Goal: Information Seeking & Learning: Learn about a topic

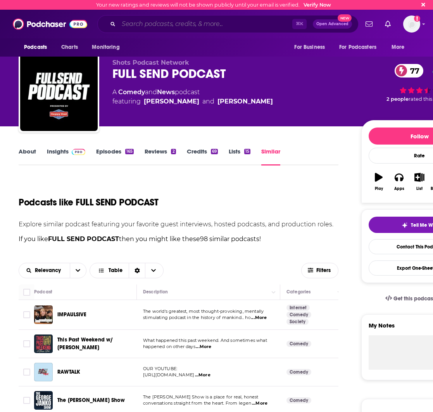
click at [153, 28] on input "Search podcasts, credits, & more..." at bounding box center [206, 24] width 174 height 12
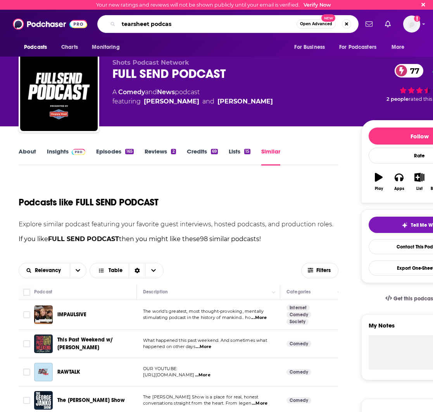
type input "tearsheet podcast"
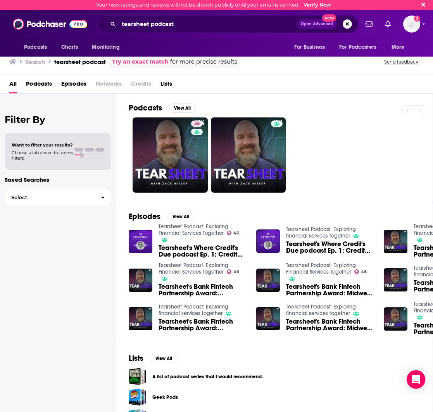
click at [320, 130] on div "46" at bounding box center [281, 154] width 304 height 75
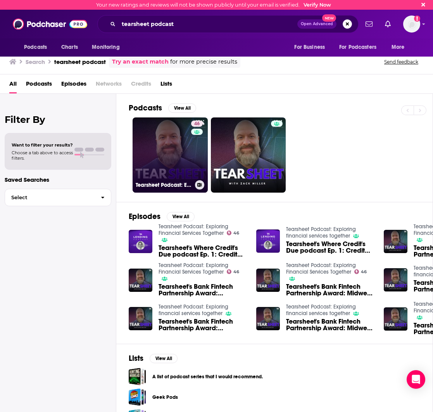
click at [161, 162] on link "46 Tearsheet Podcast: Exploring Financial Services Together" at bounding box center [169, 154] width 75 height 75
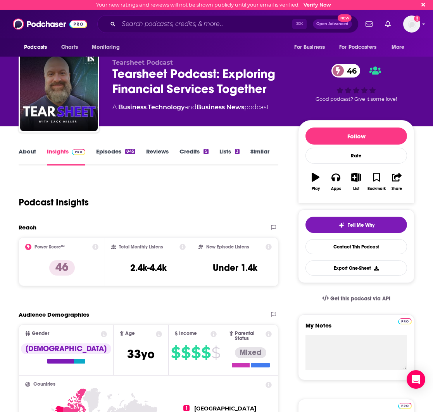
click at [105, 151] on link "Episodes 845" at bounding box center [115, 157] width 39 height 18
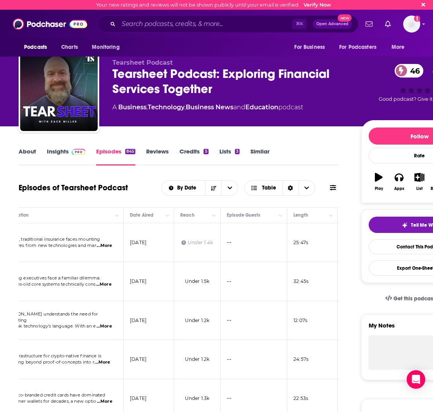
scroll to position [0, 0]
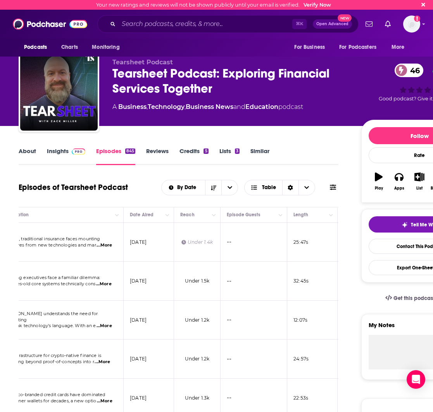
click at [157, 148] on link "Reviews" at bounding box center [157, 156] width 22 height 18
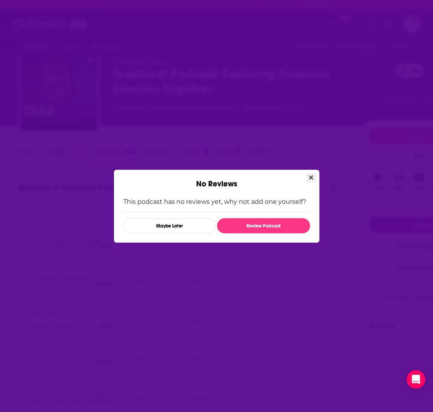
click at [310, 174] on icon "Close" at bounding box center [311, 177] width 4 height 6
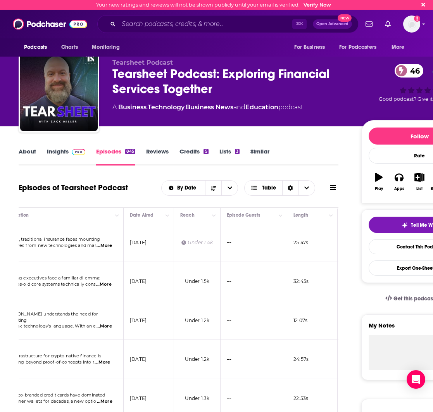
scroll to position [40, 0]
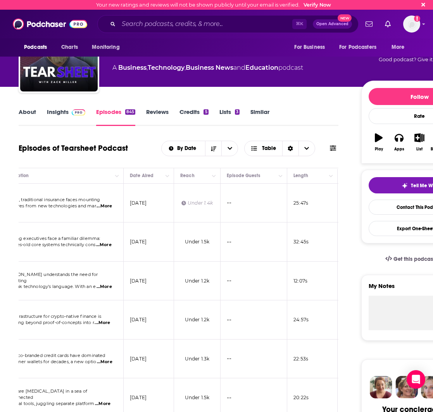
click at [197, 112] on link "Credits 5" at bounding box center [193, 117] width 29 height 18
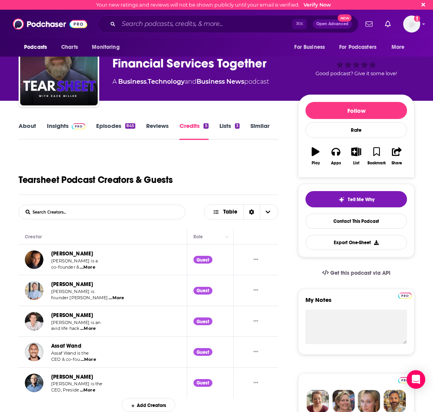
scroll to position [26, 0]
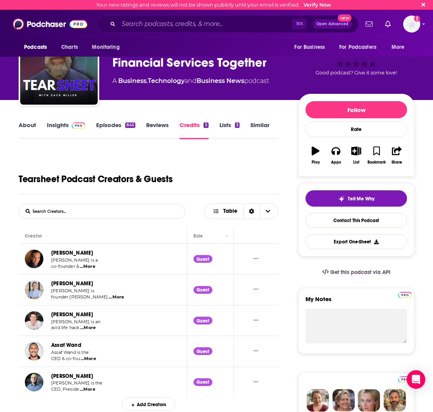
click at [227, 122] on link "Lists 3" at bounding box center [229, 130] width 20 height 18
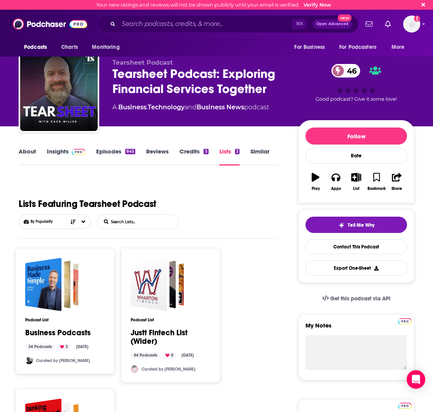
click at [254, 152] on link "Similar" at bounding box center [259, 157] width 19 height 18
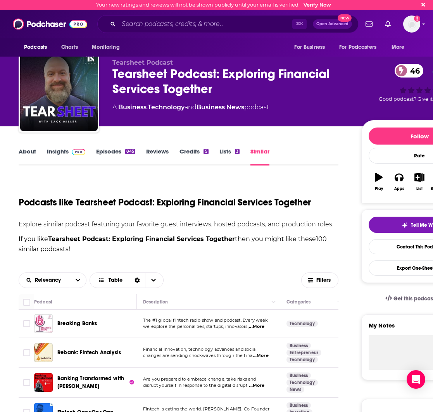
click at [27, 151] on link "About" at bounding box center [27, 157] width 17 height 18
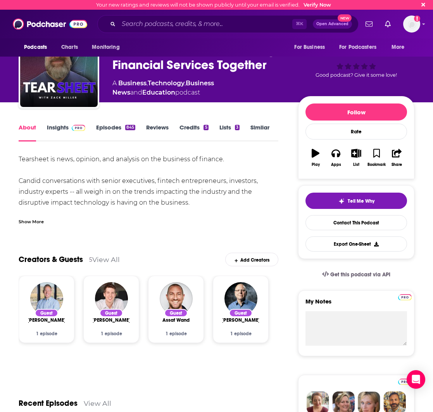
scroll to position [27, 0]
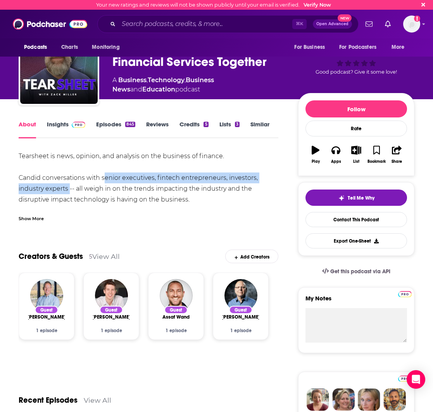
drag, startPoint x: 67, startPoint y: 189, endPoint x: 102, endPoint y: 179, distance: 37.1
click at [102, 179] on div "Tearsheet is news, opinion, and analysis on the business of finance. Candid con…" at bounding box center [149, 189] width 260 height 76
copy div "senior executives, fintech entrepreneurs, investors, industry experts"
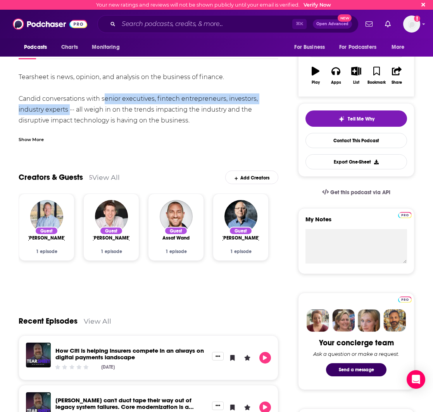
click at [105, 175] on link "View All" at bounding box center [106, 177] width 28 height 8
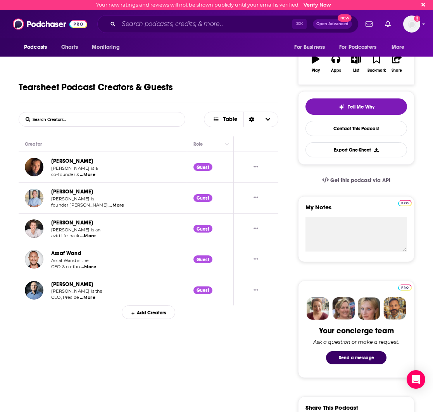
scroll to position [119, 0]
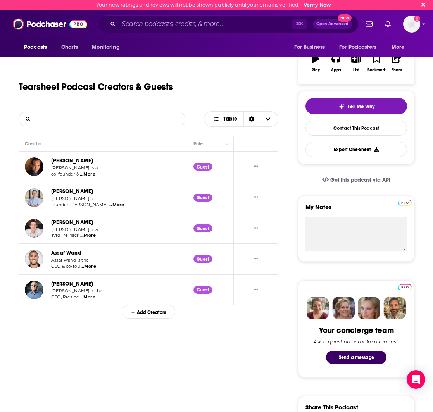
click at [65, 119] on input "List Search Input" at bounding box center [59, 119] width 81 height 14
type input "crypto"
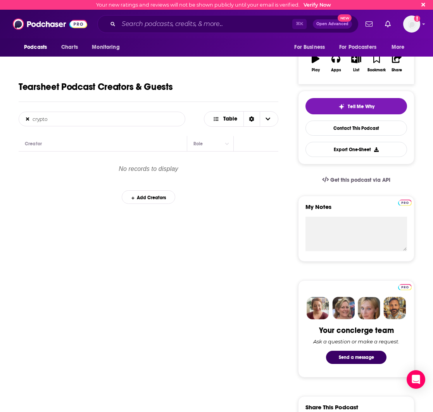
click at [26, 119] on icon at bounding box center [28, 118] width 6 height 5
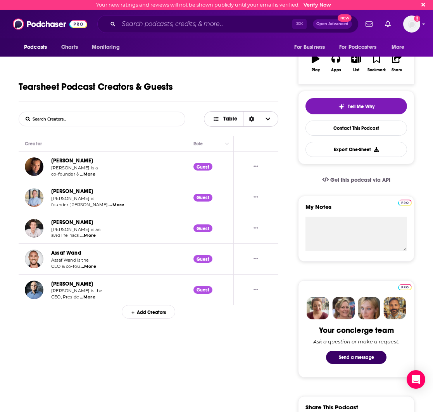
click at [251, 118] on icon "Sort Direction" at bounding box center [251, 118] width 5 height 5
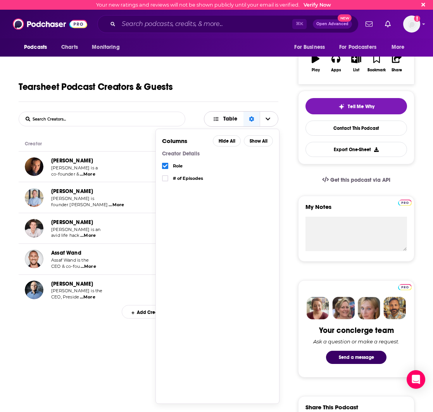
click at [270, 118] on icon "Choose View" at bounding box center [267, 118] width 5 height 3
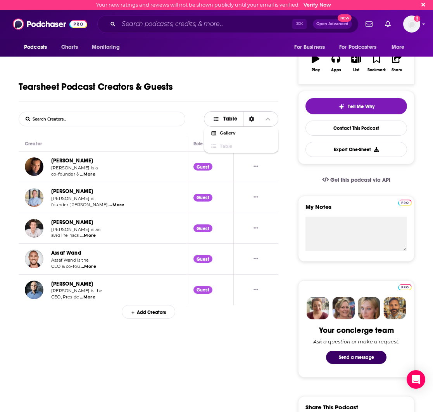
click at [231, 117] on span "Table" at bounding box center [230, 118] width 14 height 5
click at [86, 266] on span "...More" at bounding box center [88, 266] width 15 height 6
click at [88, 298] on span "...More" at bounding box center [87, 297] width 15 height 6
click at [108, 207] on span "...More" at bounding box center [115, 205] width 15 height 6
click at [89, 176] on span "...More" at bounding box center [87, 174] width 15 height 6
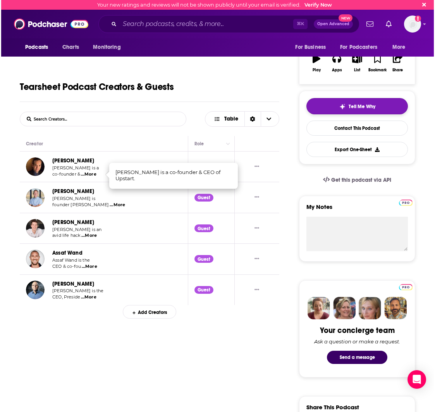
scroll to position [0, 0]
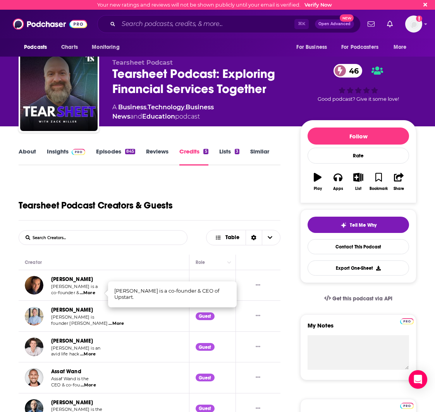
click at [42, 239] on input "List Search Input" at bounding box center [59, 238] width 81 height 14
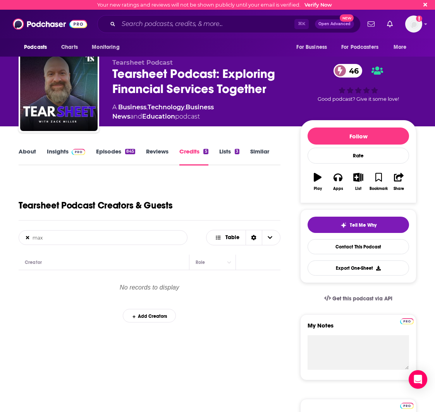
type input "max"
click at [103, 148] on link "Episodes 845" at bounding box center [115, 157] width 39 height 18
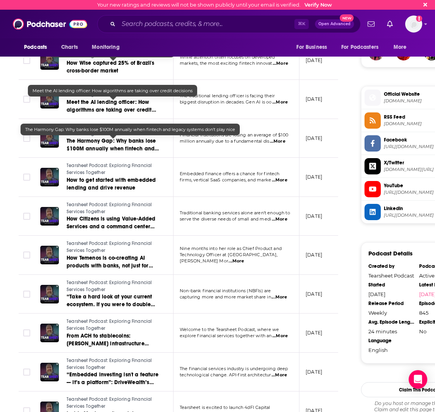
scroll to position [824, 0]
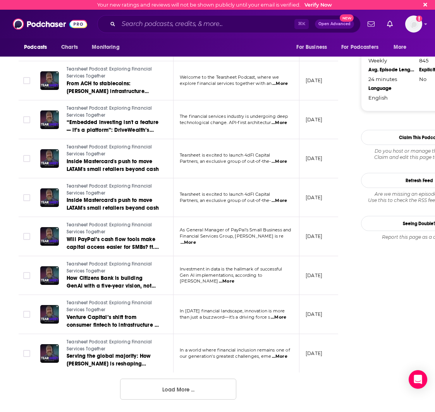
click at [165, 390] on button "Load More ..." at bounding box center [178, 388] width 116 height 21
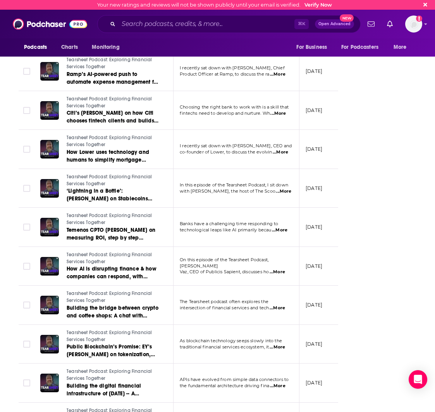
scroll to position [1798, 0]
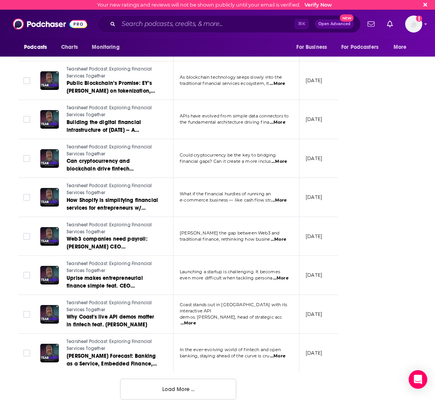
click at [159, 380] on button "Load More ..." at bounding box center [178, 388] width 116 height 21
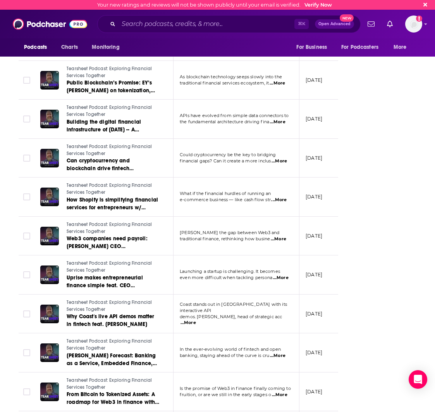
click at [286, 159] on span "...More" at bounding box center [279, 161] width 15 height 6
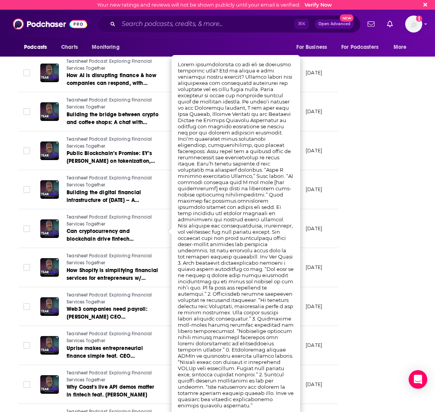
scroll to position [1571, 0]
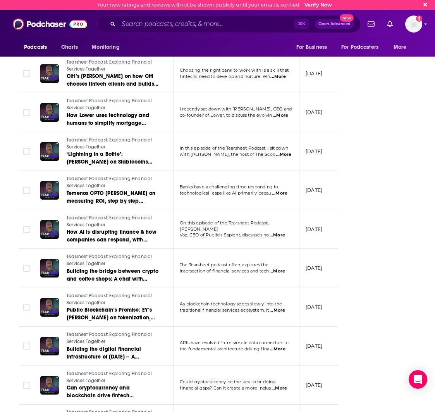
click at [363, 239] on div "Follow Rate Play Apps List Bookmark Share Tell Me Why Contact This Podcast Expo…" at bounding box center [419, 78] width 116 height 3056
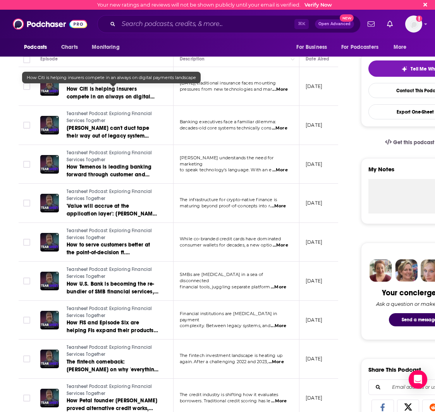
scroll to position [0, 0]
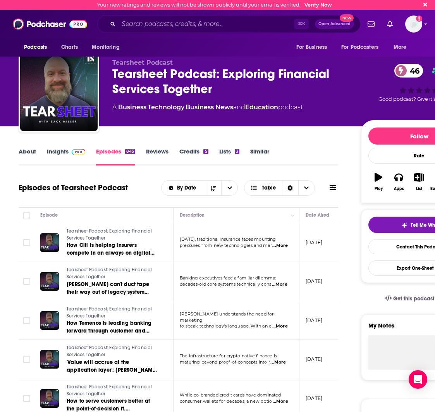
click at [373, 177] on button "Play" at bounding box center [378, 182] width 20 height 28
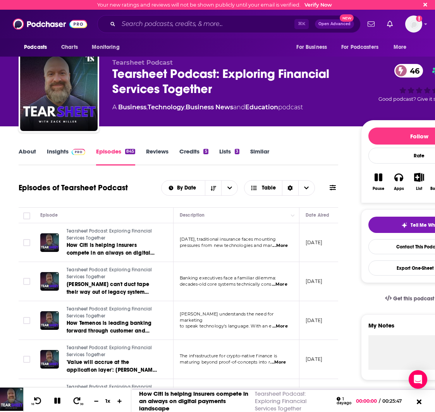
click at [373, 177] on button "Pause" at bounding box center [378, 182] width 20 height 28
click at [35, 151] on link "About" at bounding box center [27, 157] width 17 height 18
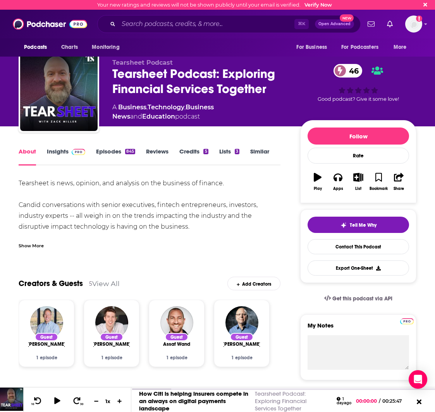
click at [55, 153] on link "Insights" at bounding box center [66, 157] width 38 height 18
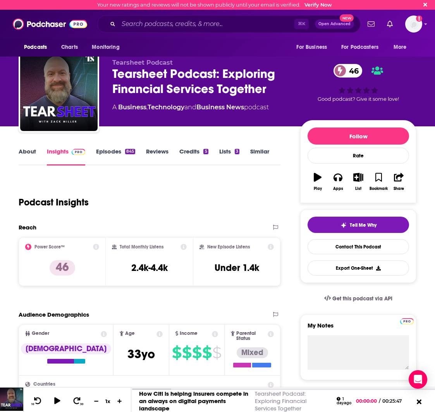
click at [229, 151] on link "Lists 3" at bounding box center [229, 157] width 20 height 18
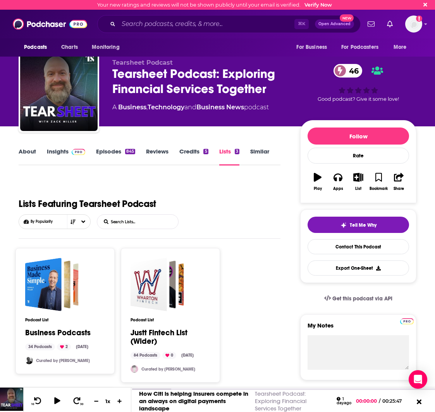
click at [115, 154] on link "Episodes 845" at bounding box center [115, 157] width 39 height 18
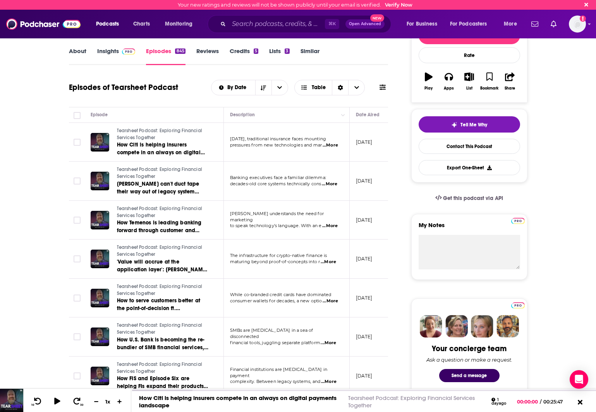
scroll to position [17, 0]
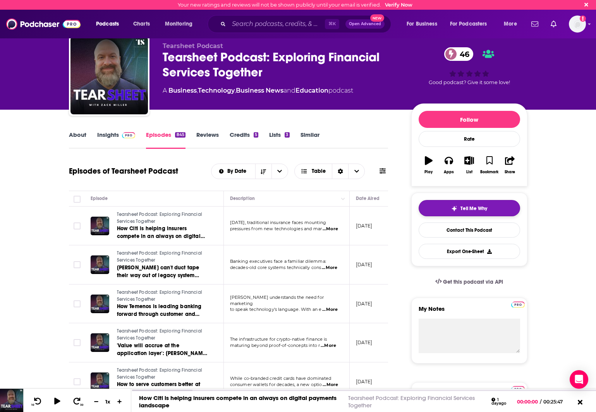
click at [432, 206] on span "Tell Me Why" at bounding box center [474, 208] width 27 height 6
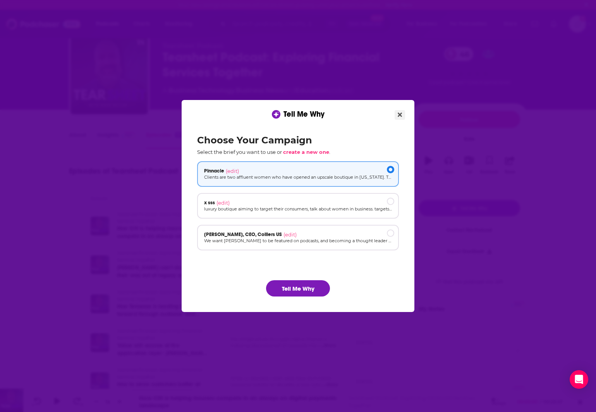
click at [403, 116] on button "Close" at bounding box center [400, 115] width 10 height 10
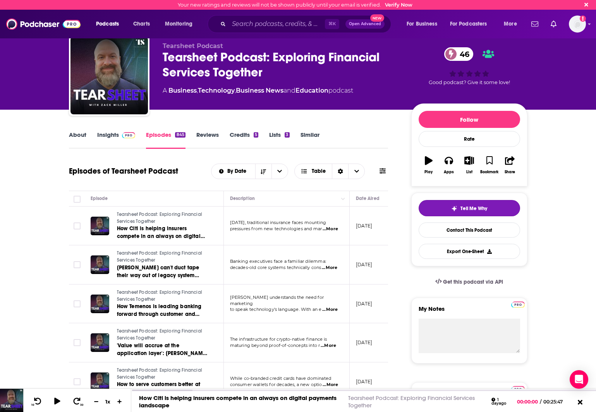
scroll to position [17, 0]
